Goal: Transaction & Acquisition: Subscribe to service/newsletter

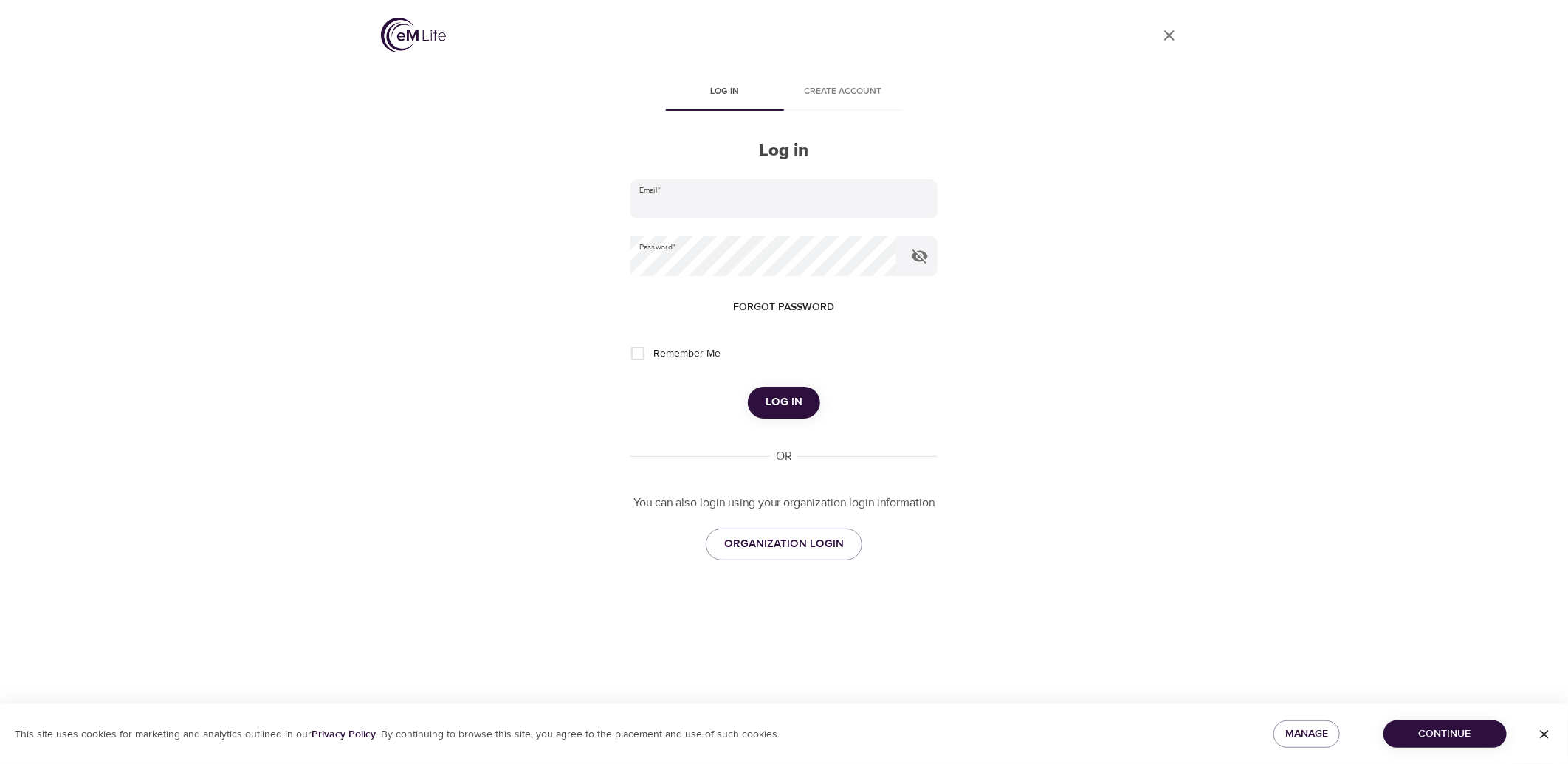
type input "rebecca.guzman@metlife.com"
click at [791, 413] on button "Log in" at bounding box center [783, 402] width 72 height 31
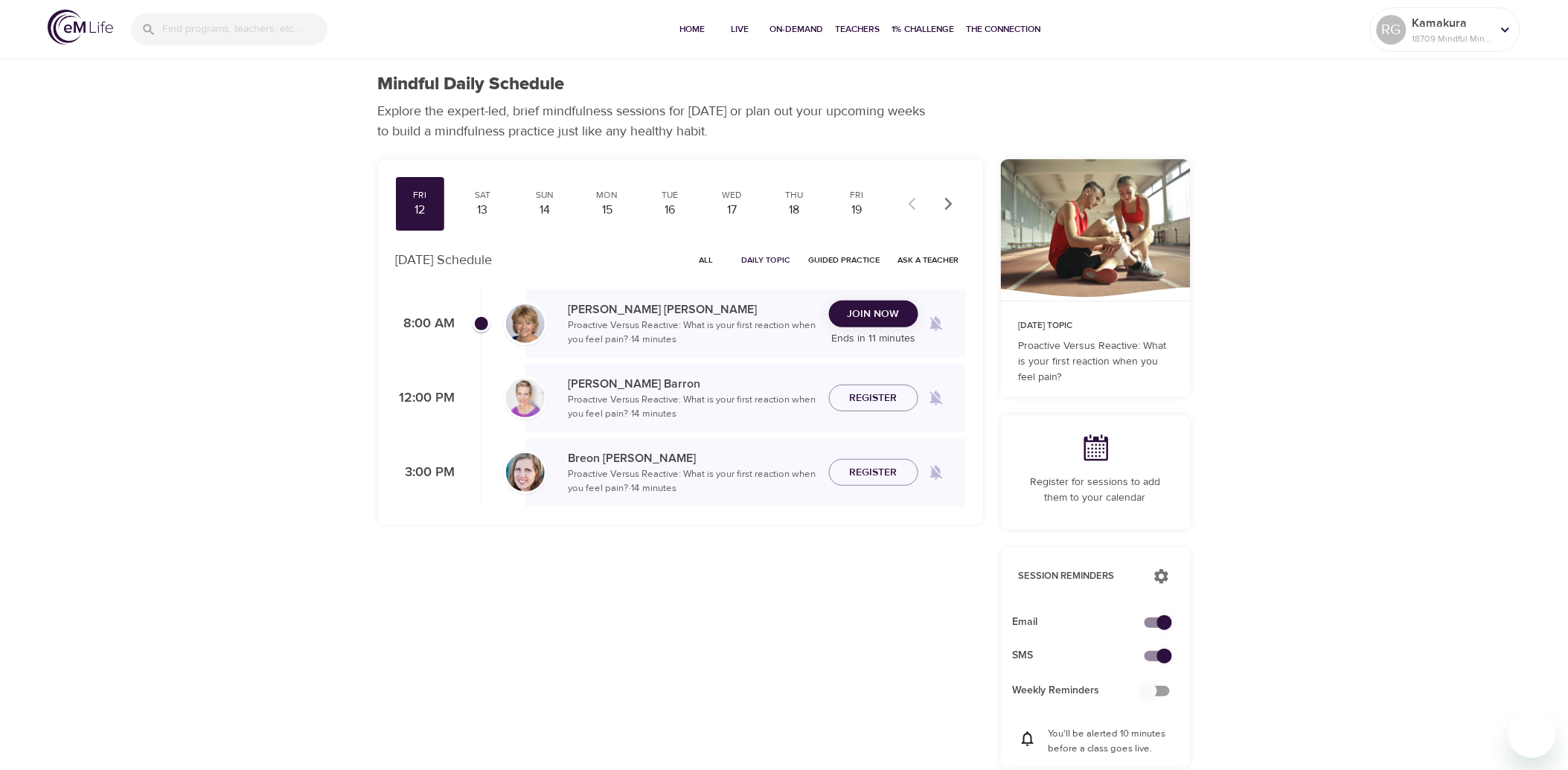
click at [896, 326] on button "Join Now" at bounding box center [874, 314] width 90 height 27
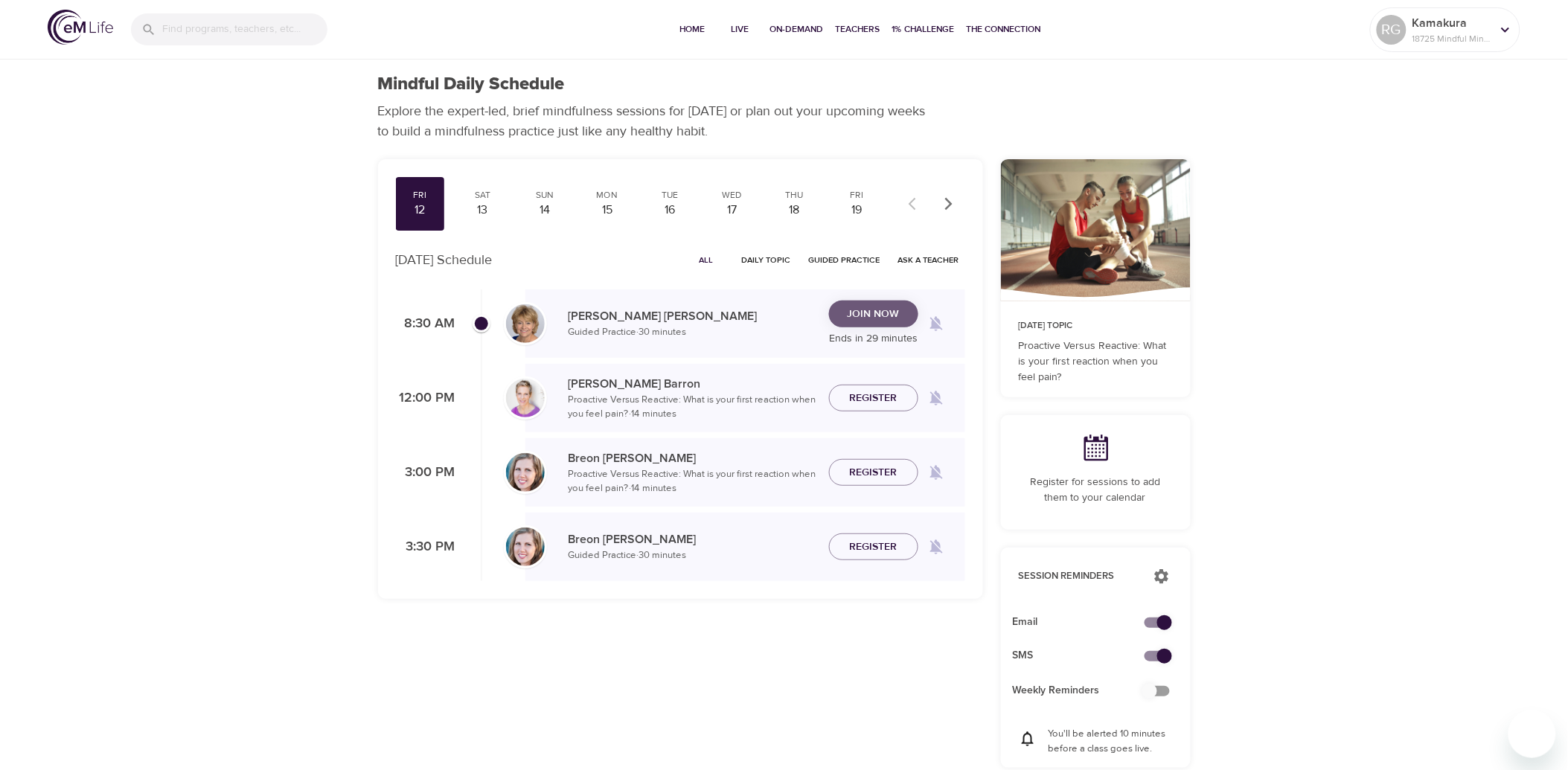
click at [868, 318] on span "Join Now" at bounding box center [874, 314] width 52 height 18
